Goal: Task Accomplishment & Management: Use online tool/utility

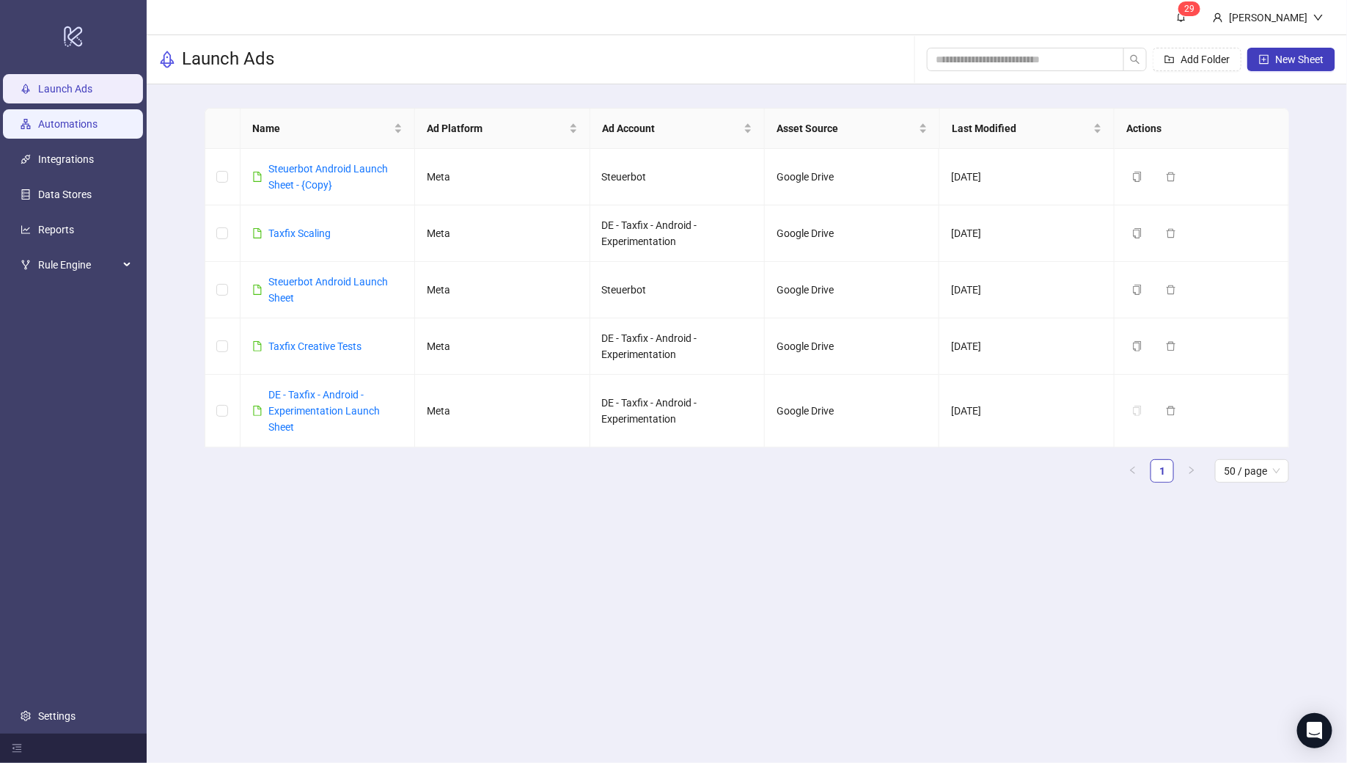
click at [89, 120] on link "Automations" at bounding box center [67, 124] width 59 height 12
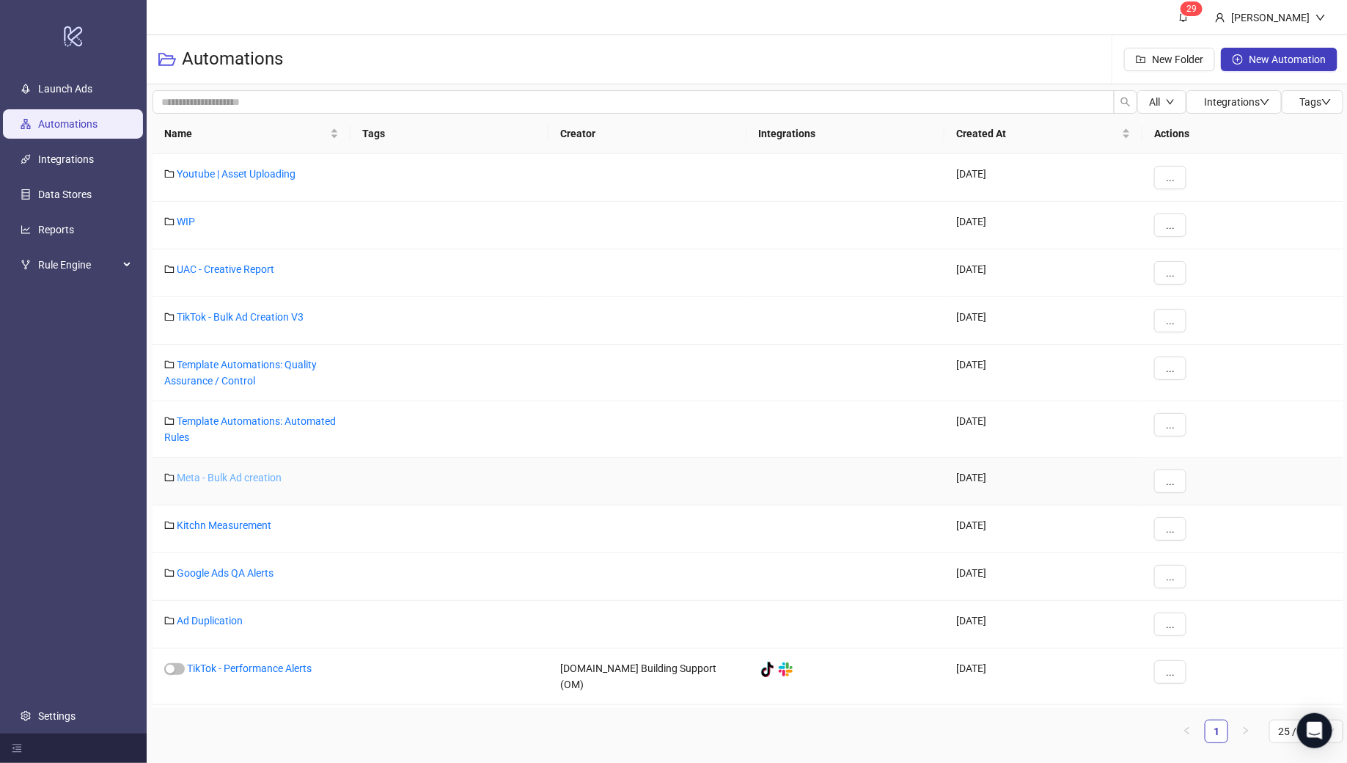
click at [237, 476] on link "Meta - Bulk Ad creation" at bounding box center [229, 478] width 105 height 12
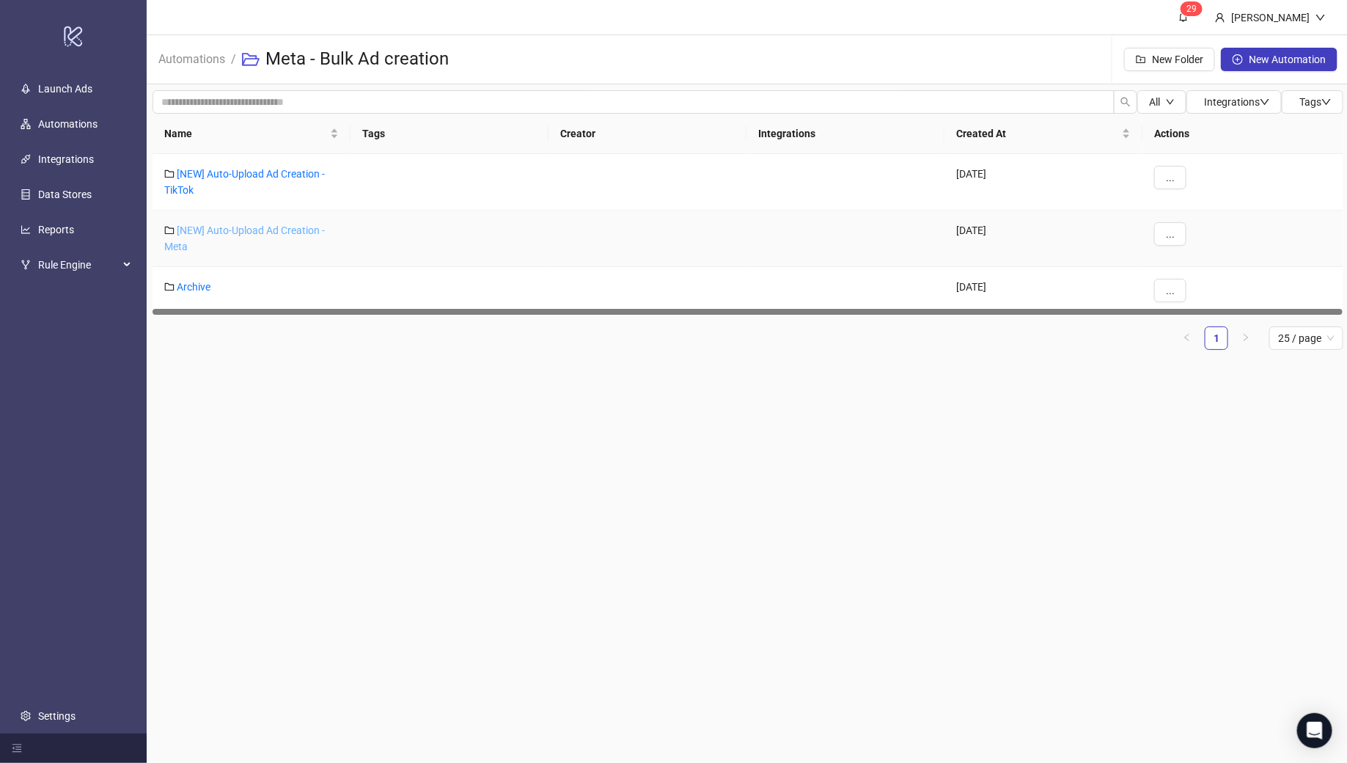
click at [261, 230] on link "[NEW] Auto-Upload Ad Creation - Meta" at bounding box center [244, 238] width 161 height 28
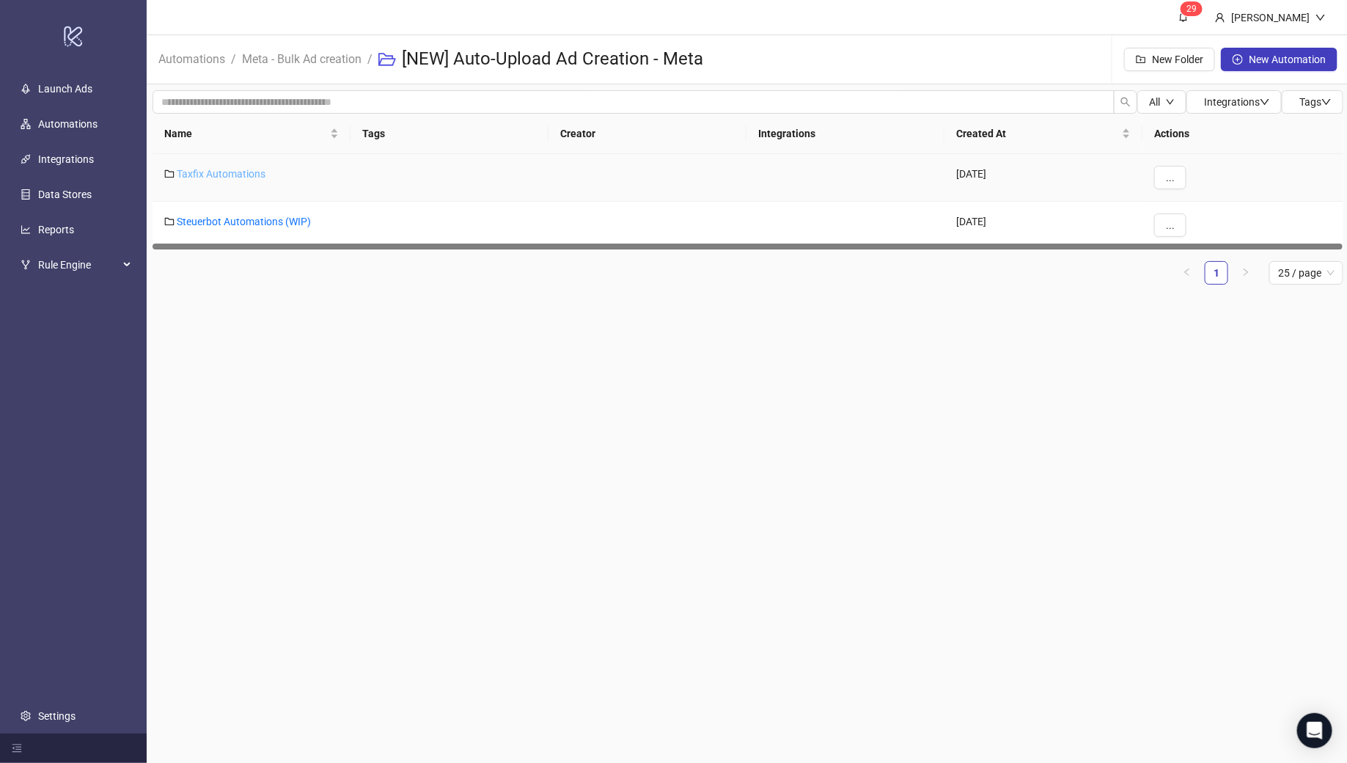
click at [234, 175] on link "Taxfix Automations" at bounding box center [221, 174] width 89 height 12
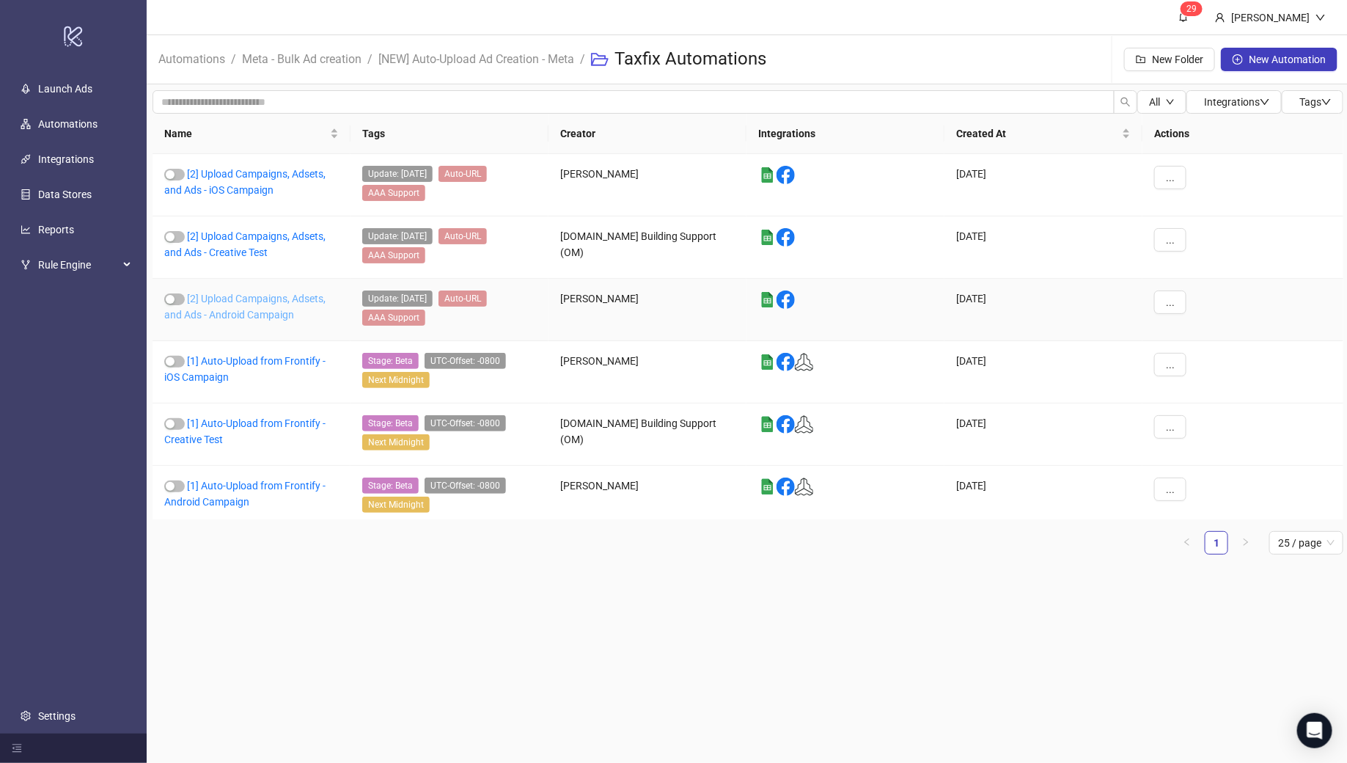
click at [260, 307] on link "[2] Upload Campaigns, Adsets, and Ads - Android Campaign" at bounding box center [244, 307] width 161 height 28
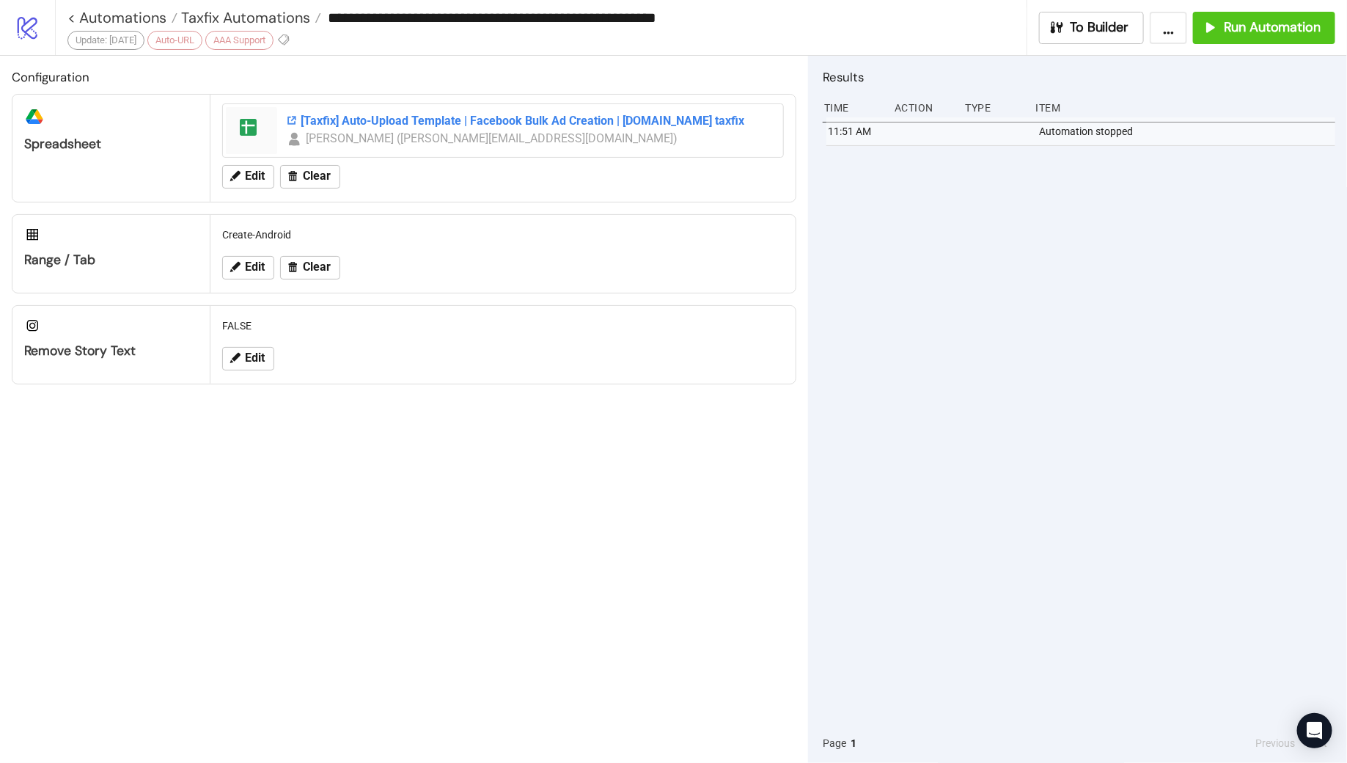
click at [437, 120] on div "[Taxfix] Auto-Upload Template | Facebook Bulk Ad Creation | [DOMAIN_NAME] taxfix" at bounding box center [530, 121] width 488 height 16
click at [283, 17] on span "Taxfix Automations" at bounding box center [243, 17] width 133 height 19
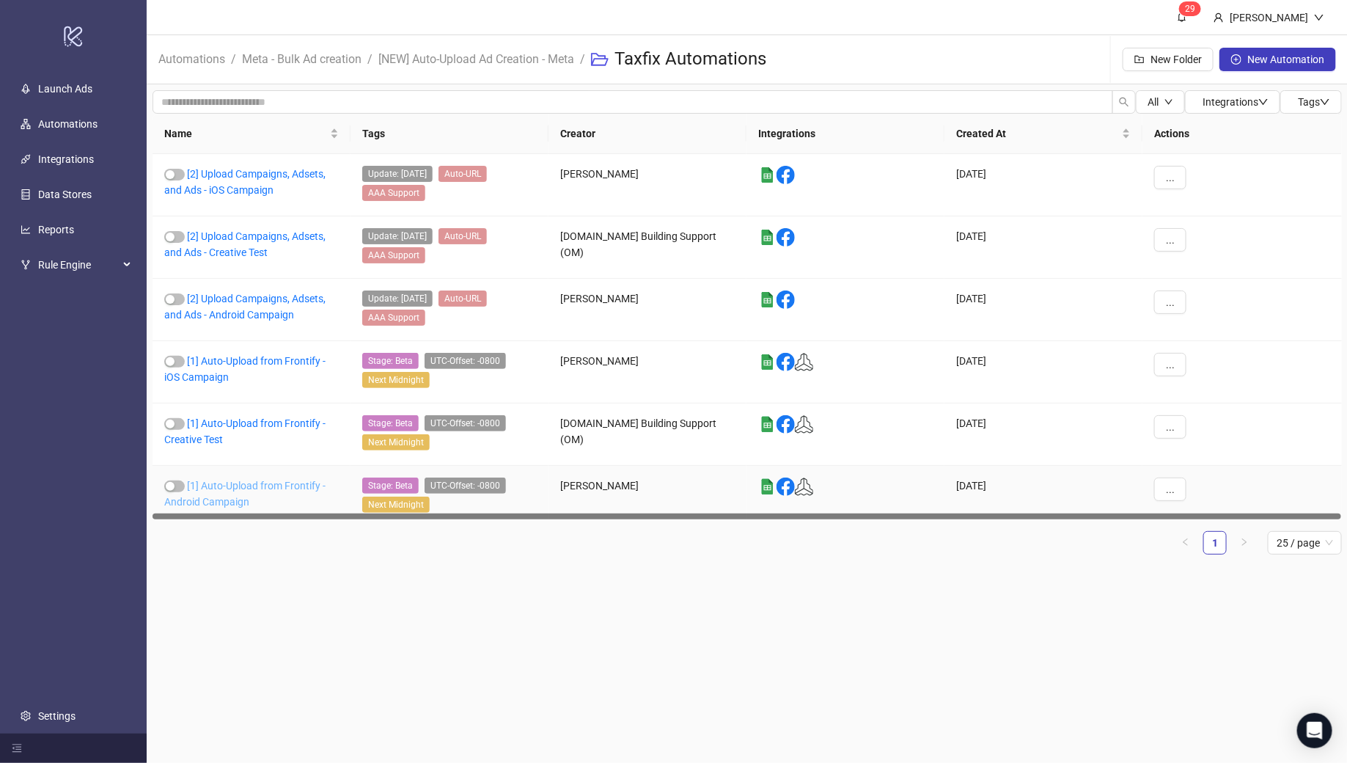
click at [243, 480] on link "[1] Auto-Upload from Frontify - Android Campaign" at bounding box center [244, 494] width 161 height 28
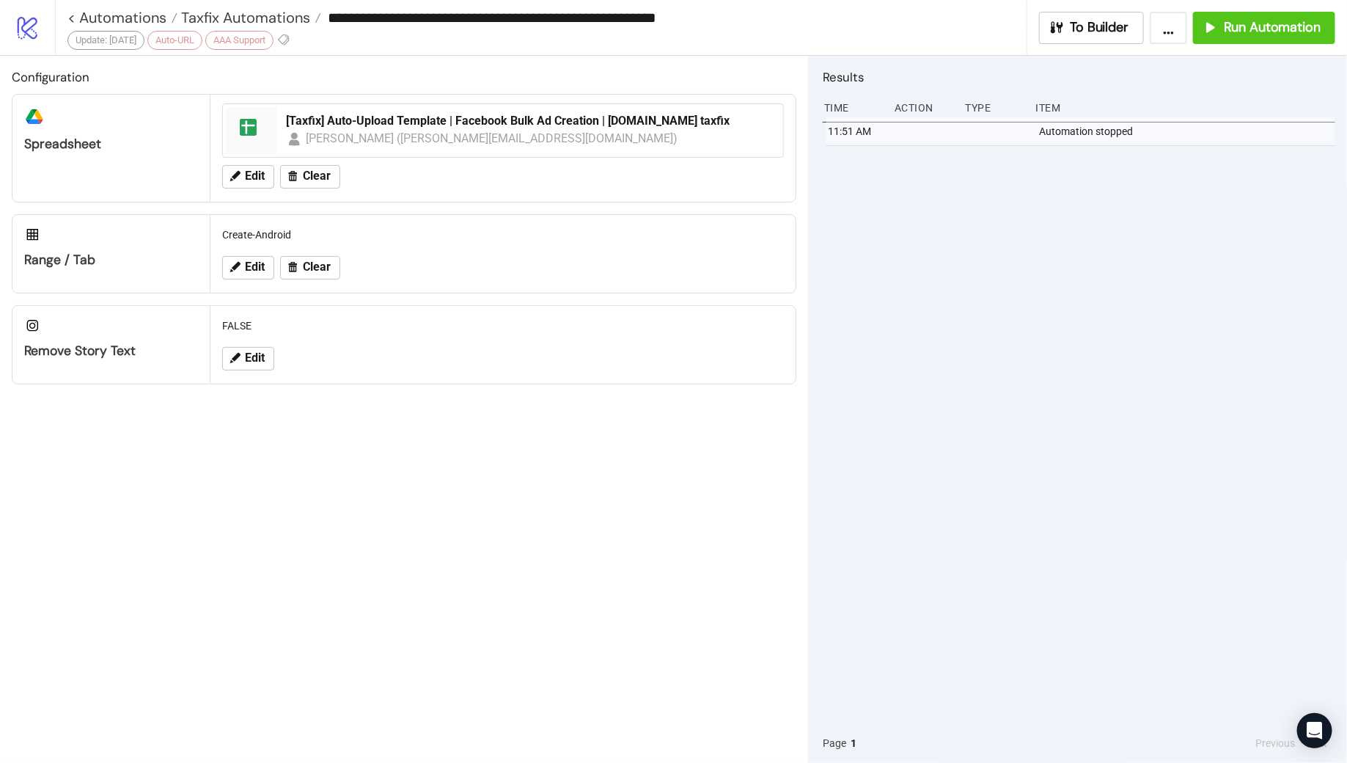
type input "**********"
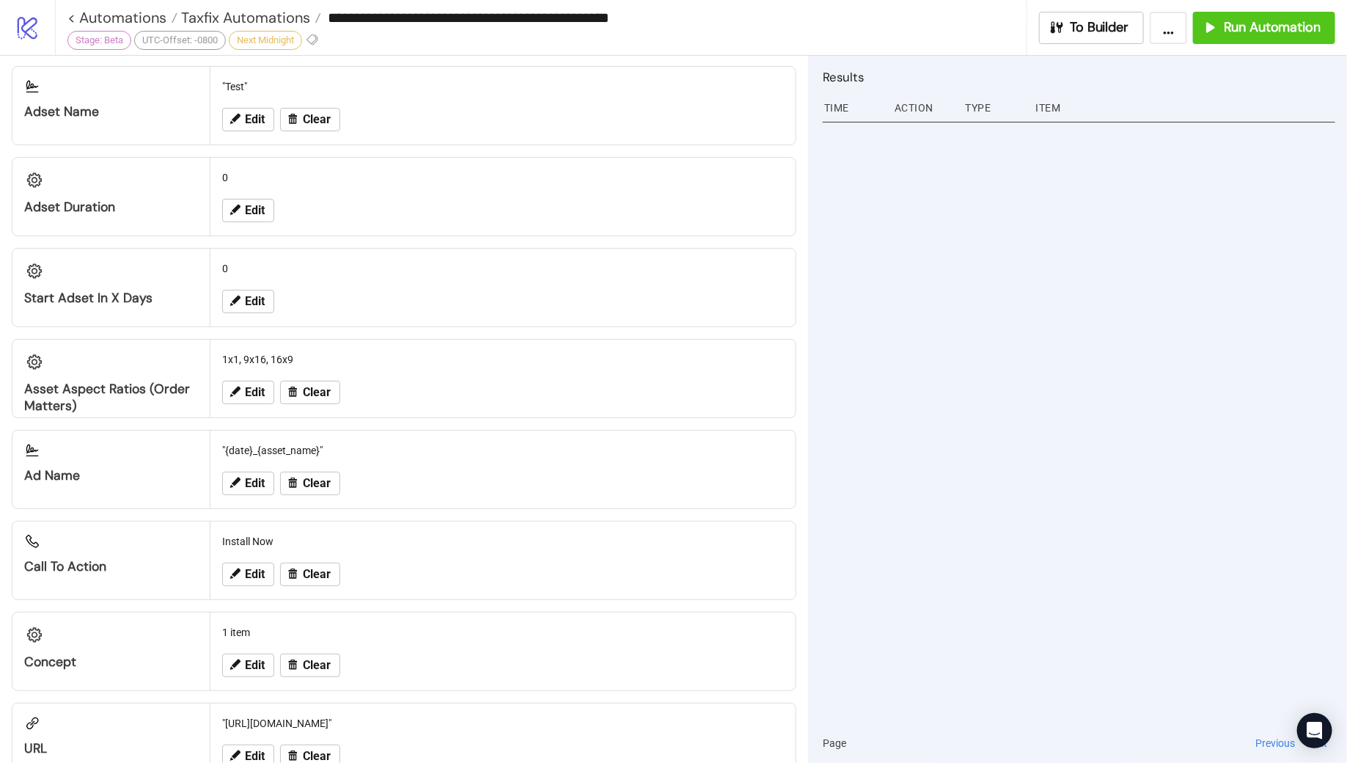
scroll to position [1318, 0]
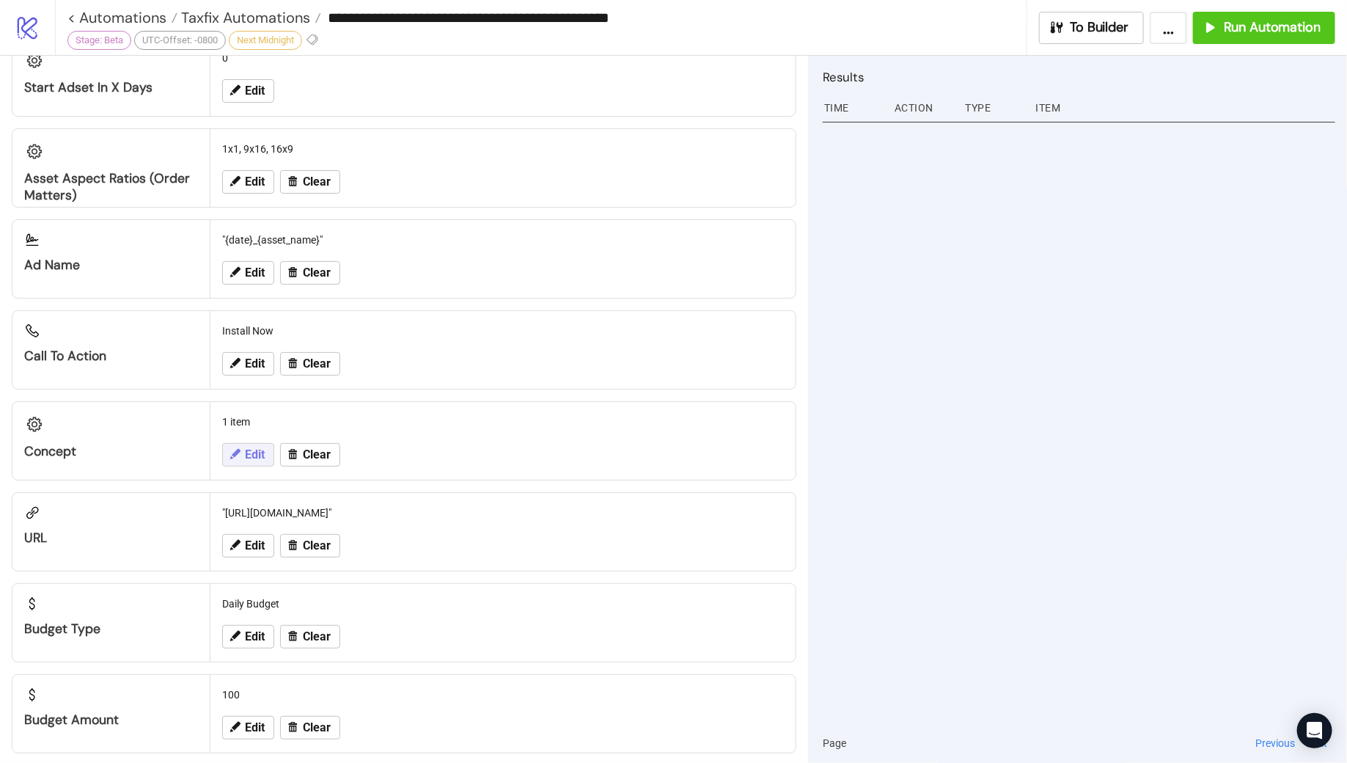
click at [246, 448] on span "Edit" at bounding box center [255, 454] width 20 height 13
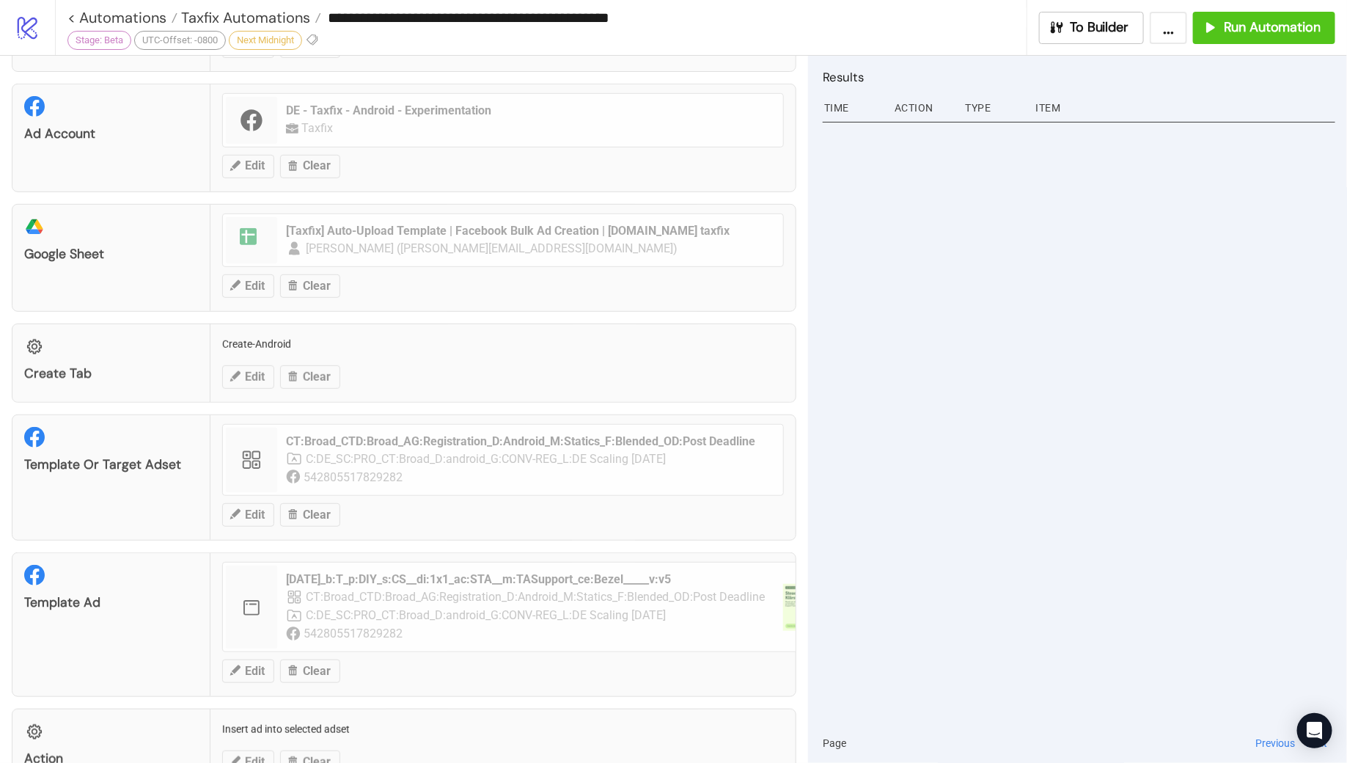
scroll to position [0, 0]
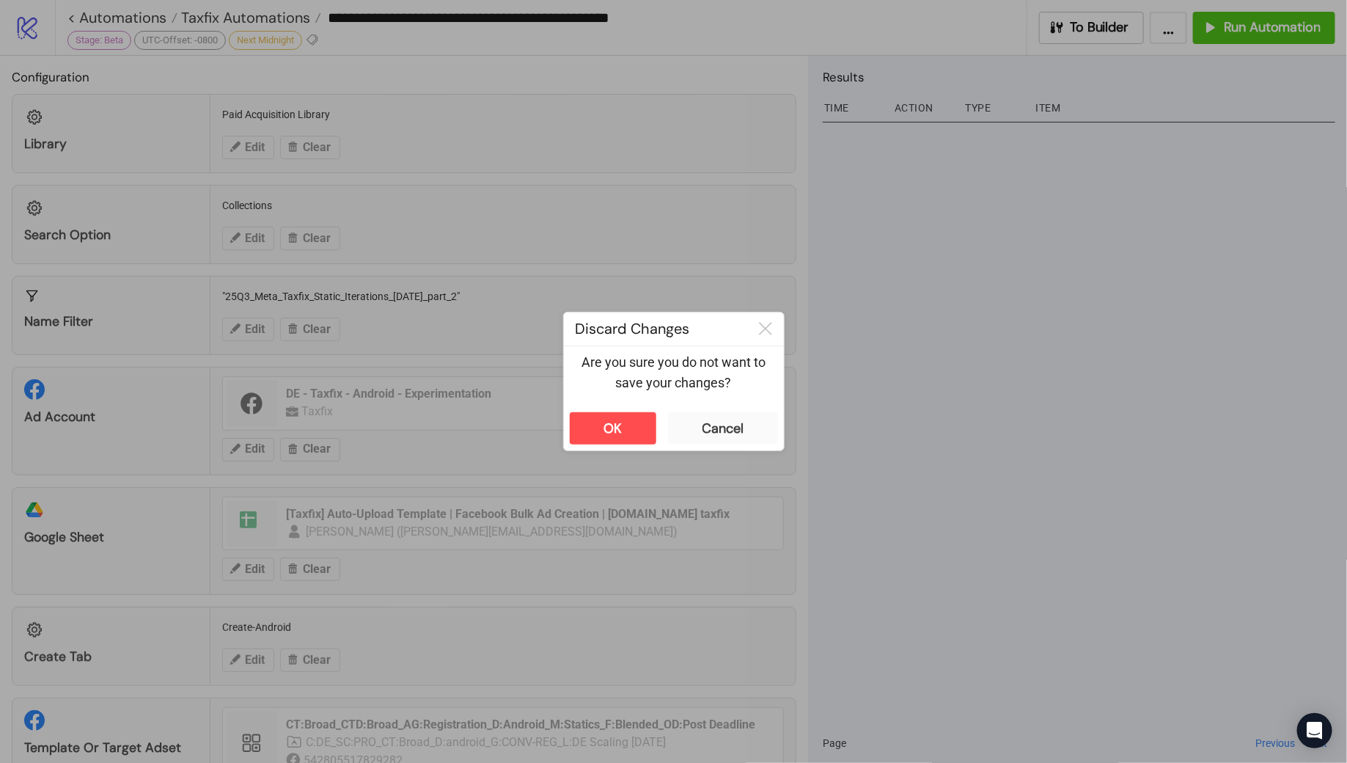
click at [735, 30] on div "**********" at bounding box center [673, 381] width 1347 height 763
click at [604, 416] on button "OK" at bounding box center [613, 428] width 87 height 32
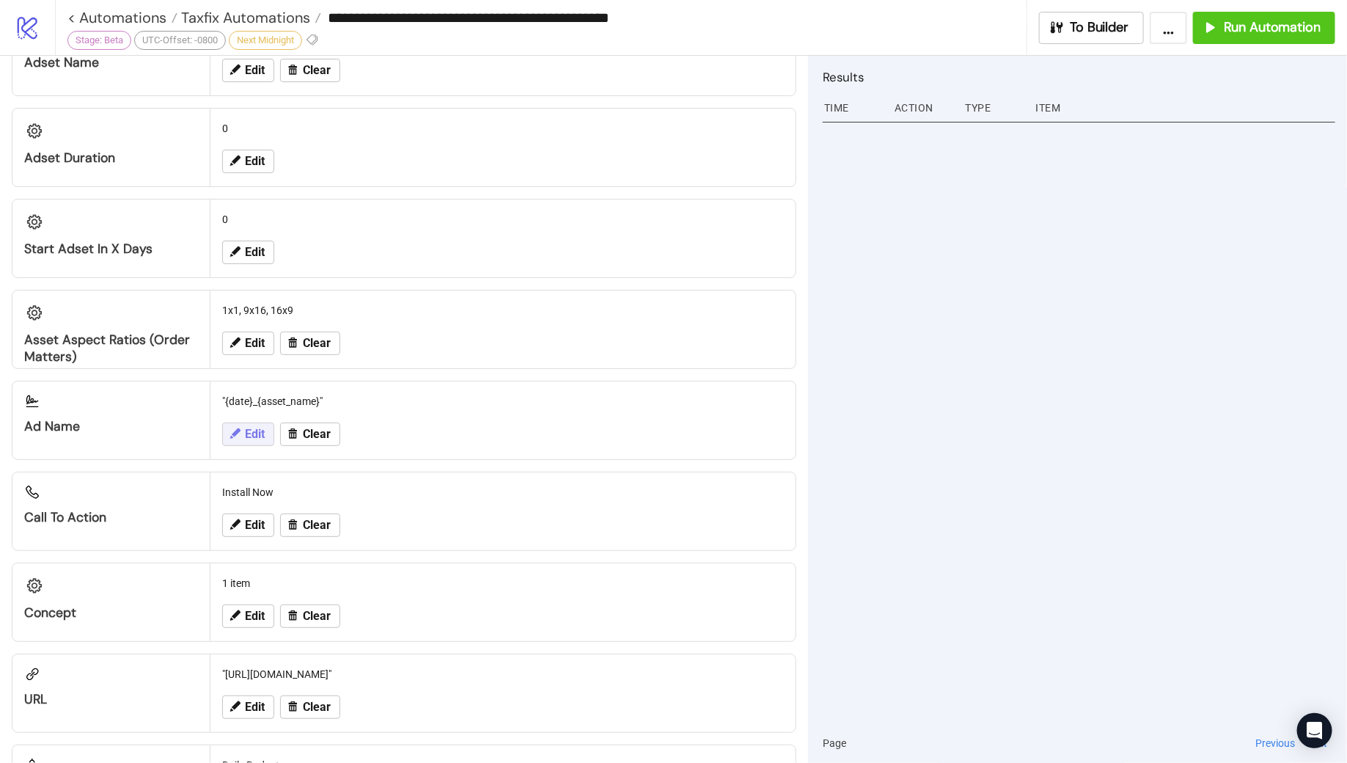
scroll to position [1096, 0]
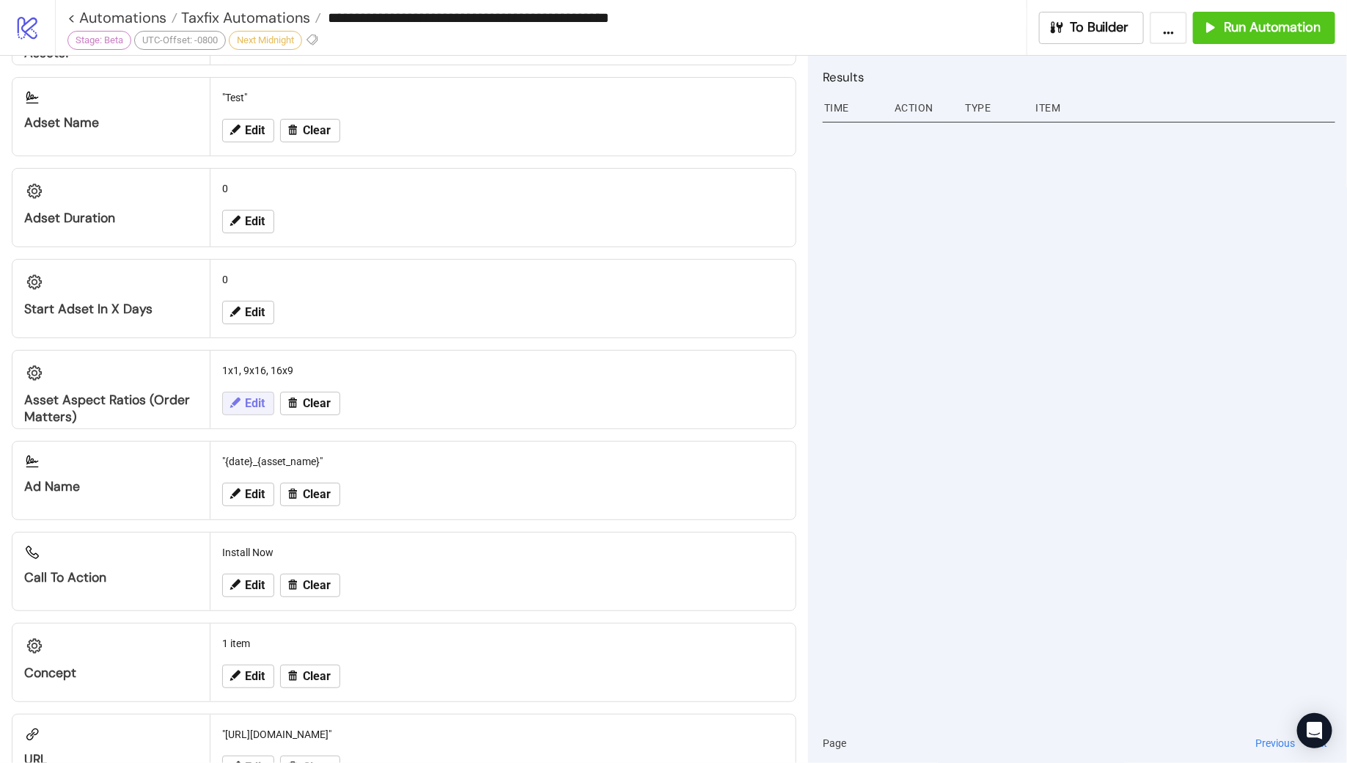
click at [260, 397] on span "Edit" at bounding box center [255, 403] width 20 height 13
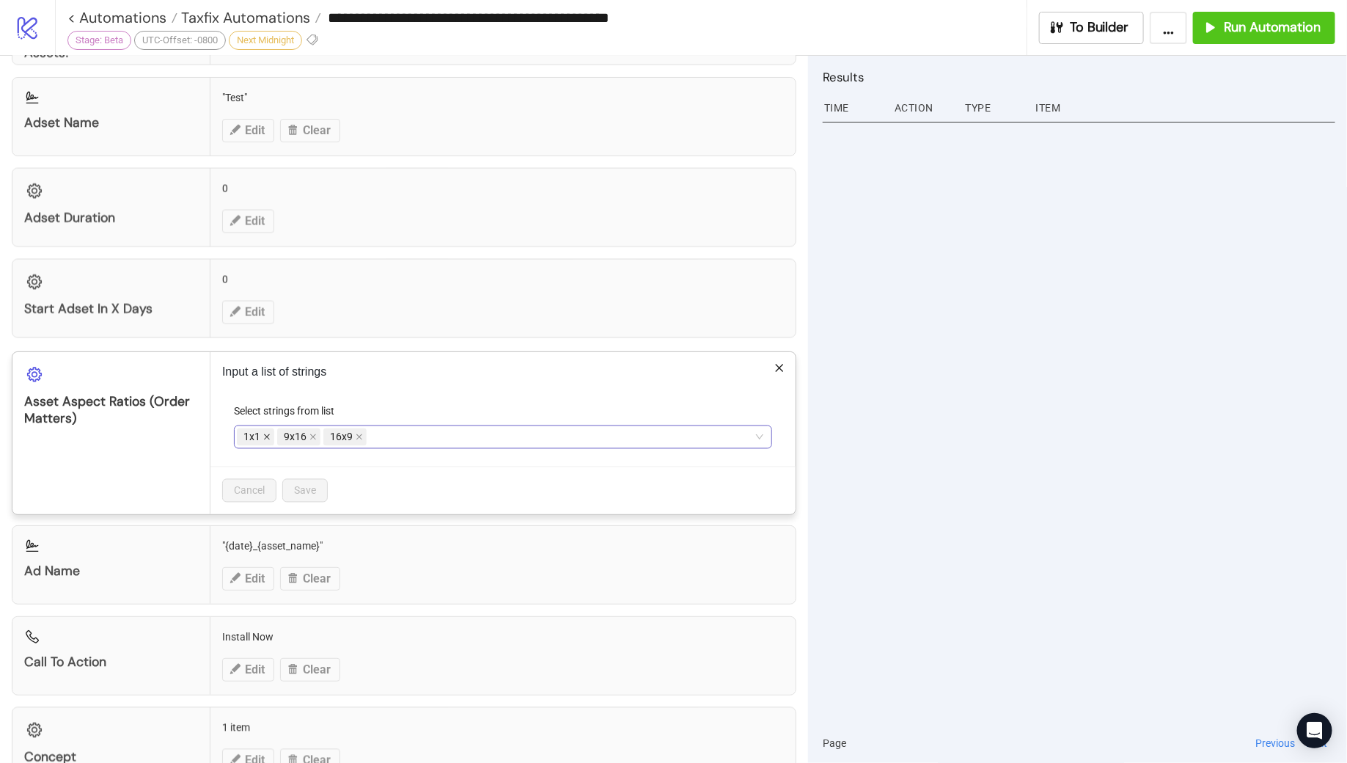
click at [263, 433] on icon "close" at bounding box center [266, 436] width 7 height 7
click at [317, 433] on icon "close" at bounding box center [318, 436] width 7 height 7
click at [306, 485] on span "Save" at bounding box center [305, 491] width 22 height 12
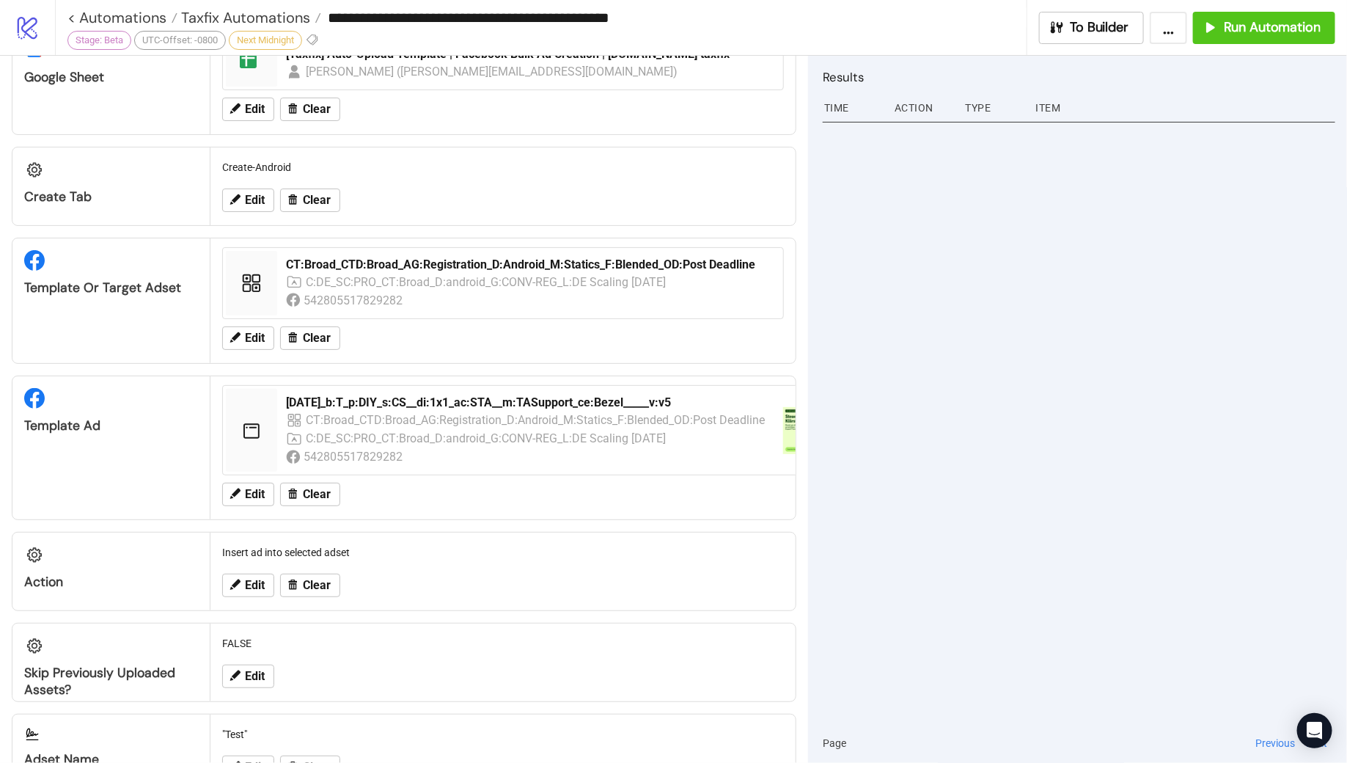
scroll to position [0, 0]
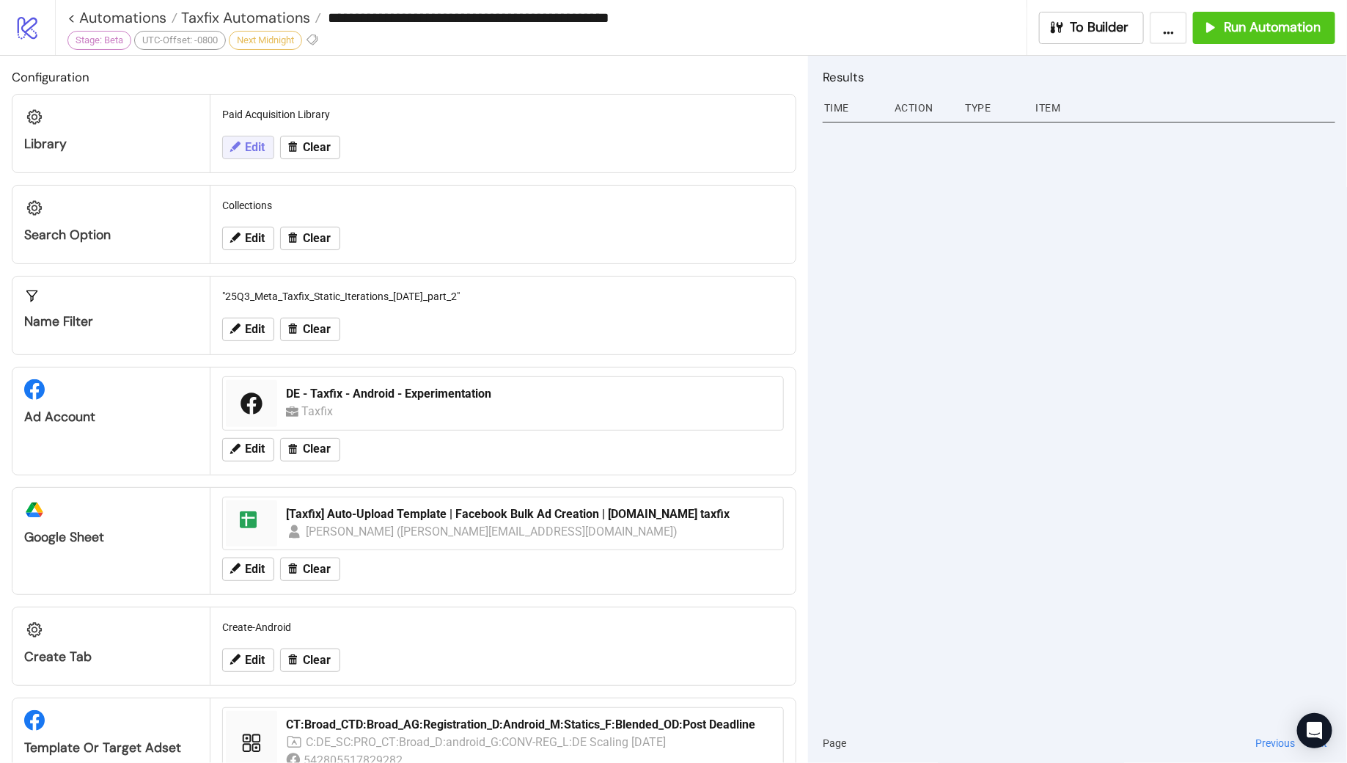
click at [241, 153] on button "Edit" at bounding box center [248, 147] width 52 height 23
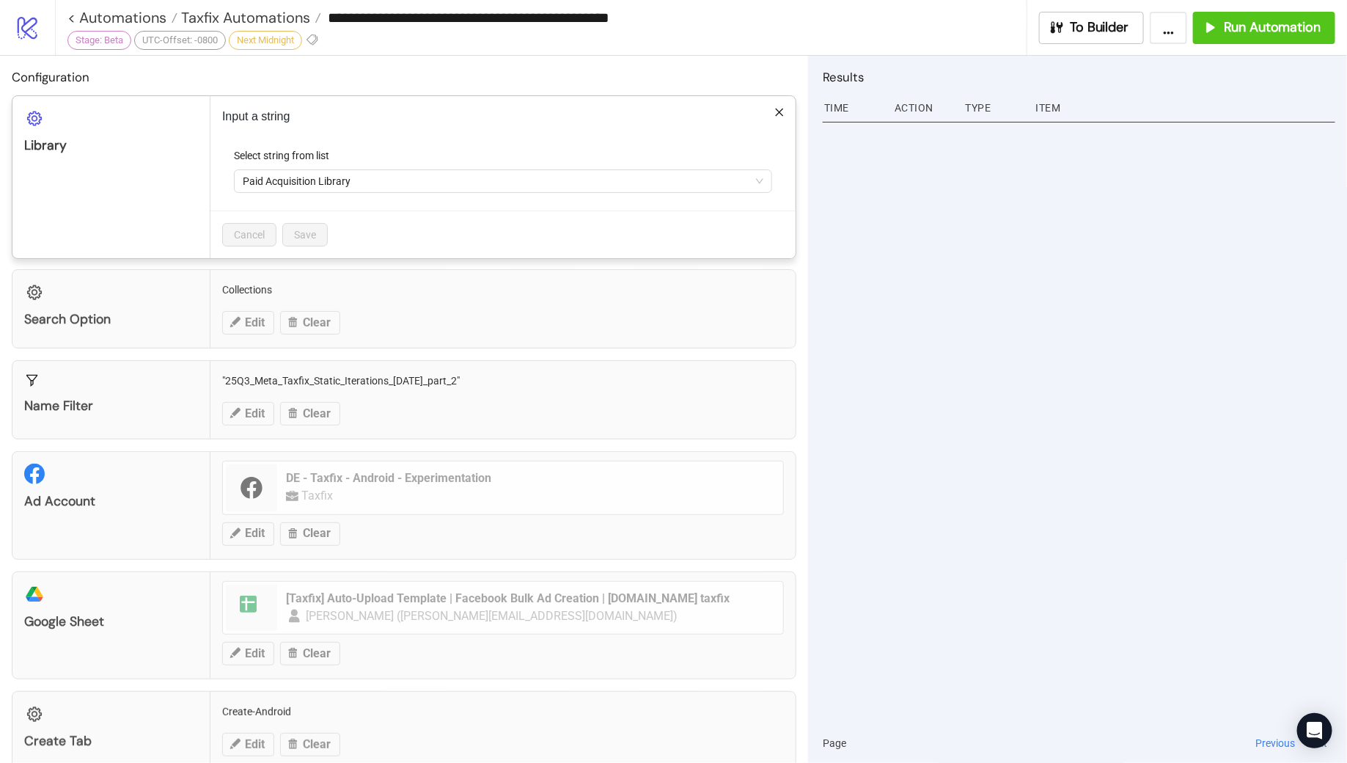
click at [780, 109] on icon "close" at bounding box center [780, 112] width 10 height 10
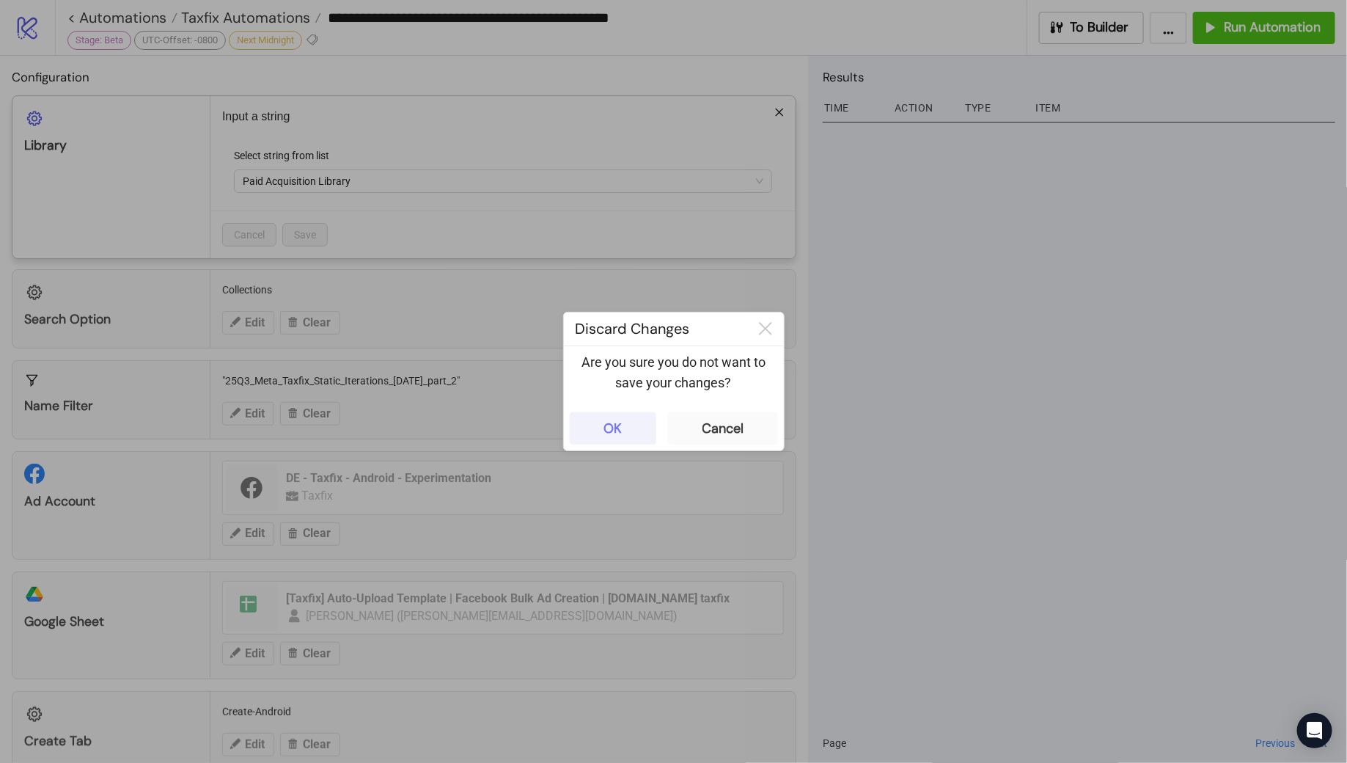
click at [615, 424] on div "OK" at bounding box center [613, 428] width 18 height 17
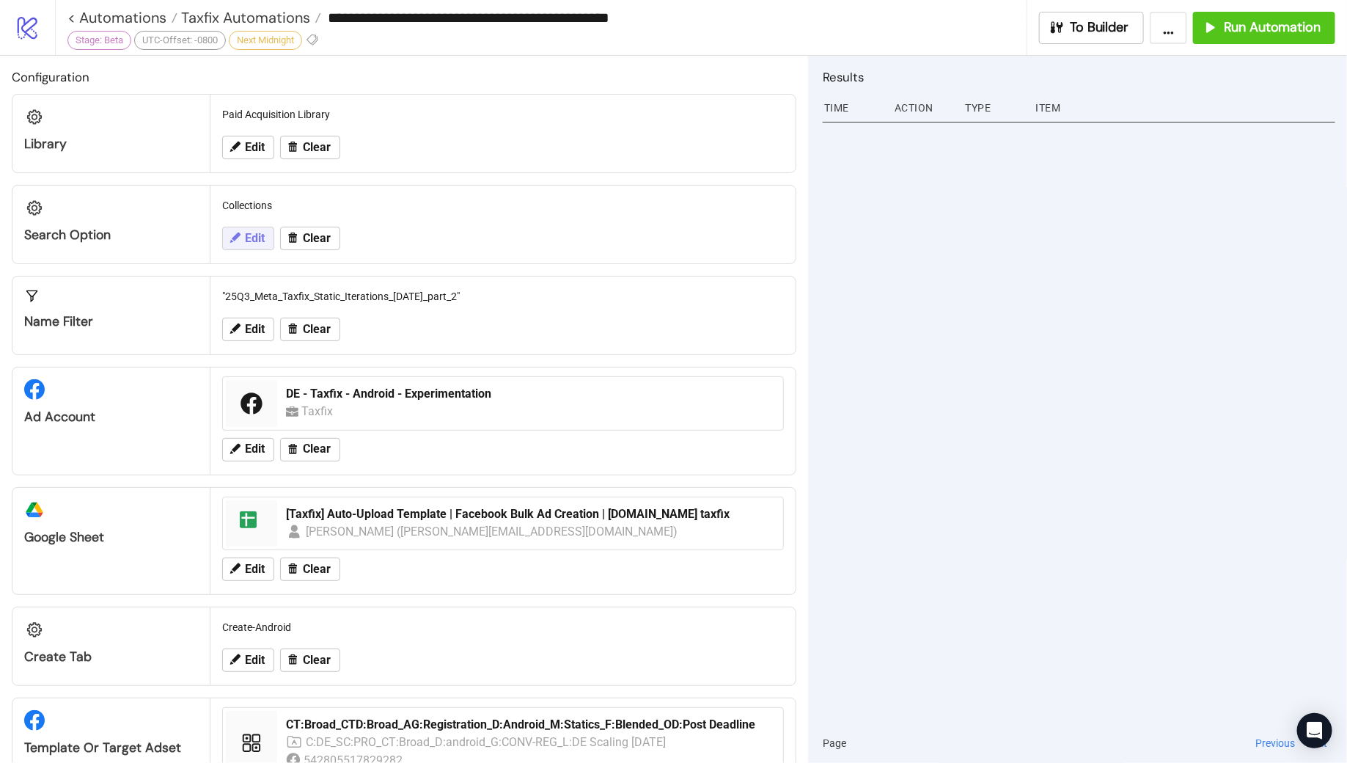
click at [257, 240] on span "Edit" at bounding box center [255, 238] width 20 height 13
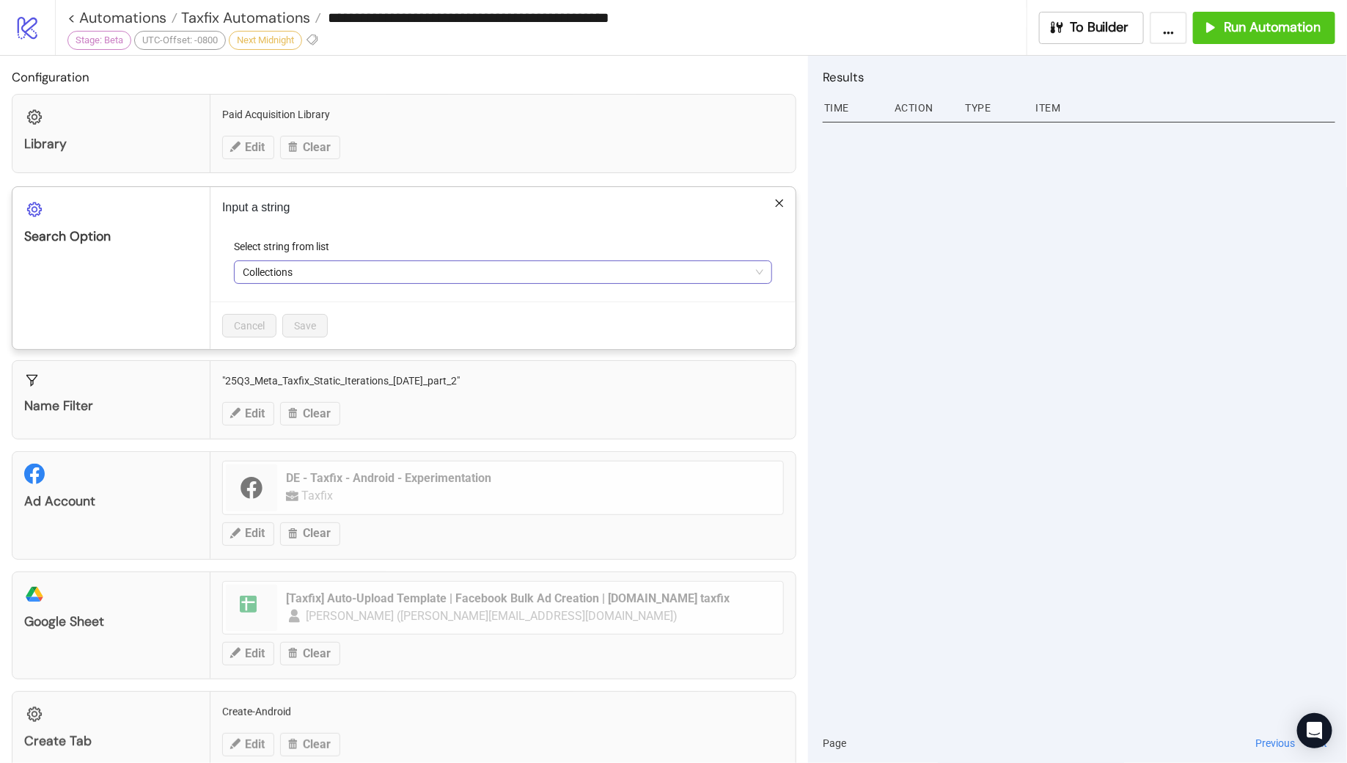
click at [332, 265] on span "Collections" at bounding box center [503, 272] width 521 height 22
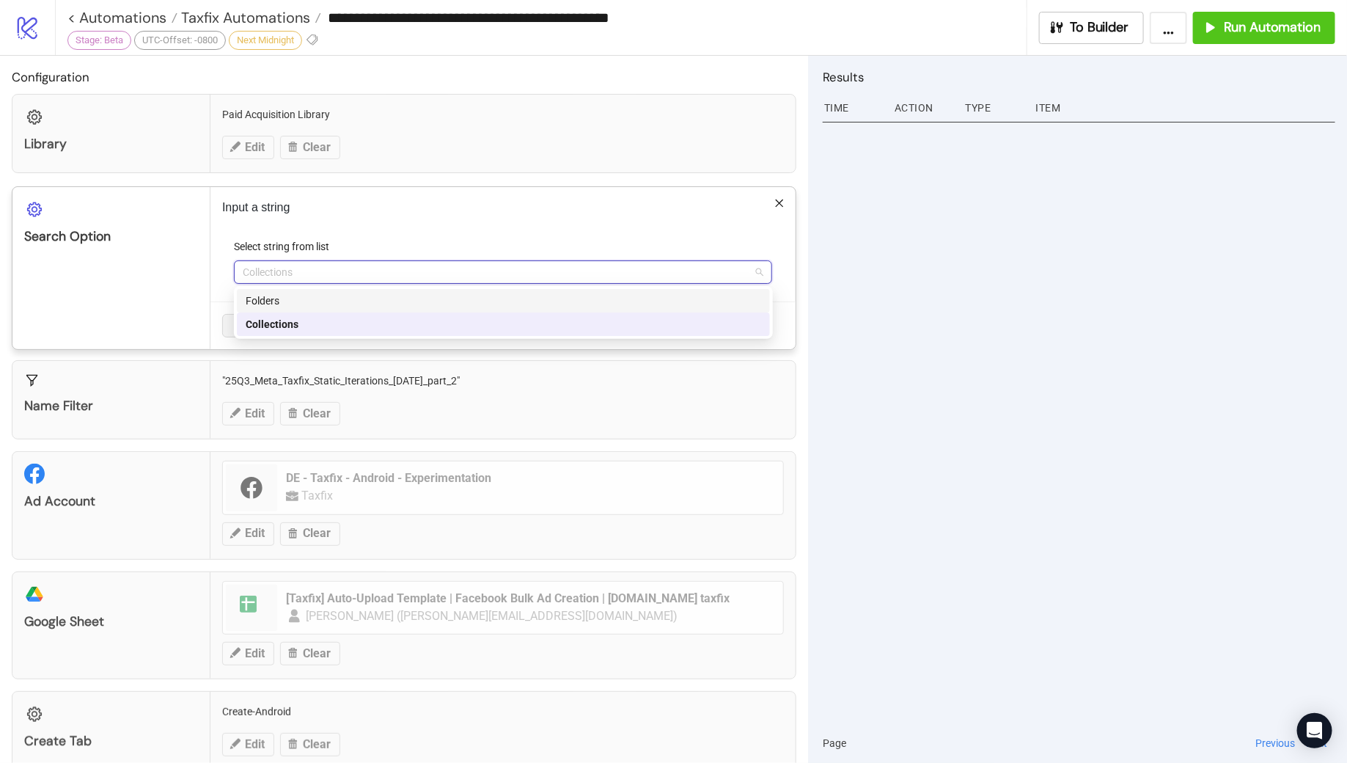
click at [783, 200] on icon "close" at bounding box center [780, 203] width 10 height 10
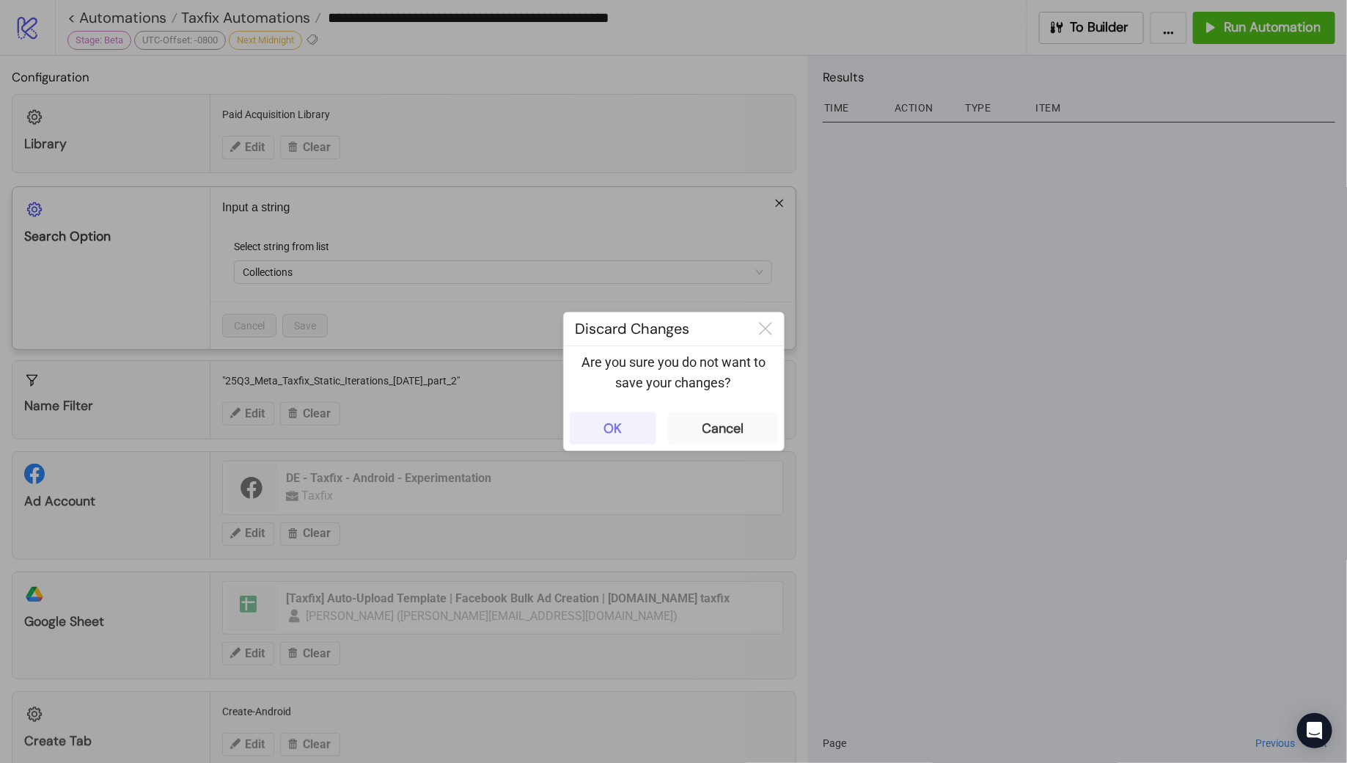
click at [608, 422] on div "OK" at bounding box center [613, 428] width 18 height 17
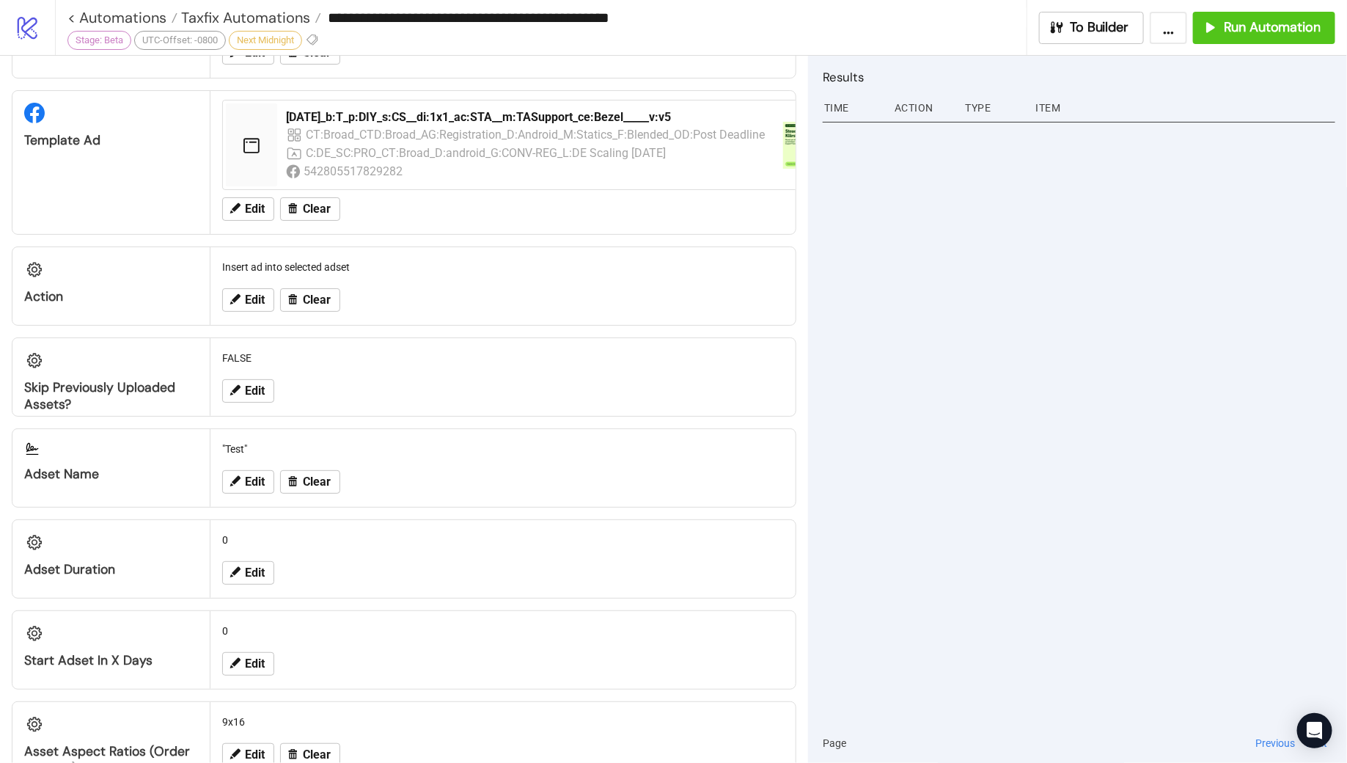
scroll to position [721, 0]
